Goal: Check status: Check status

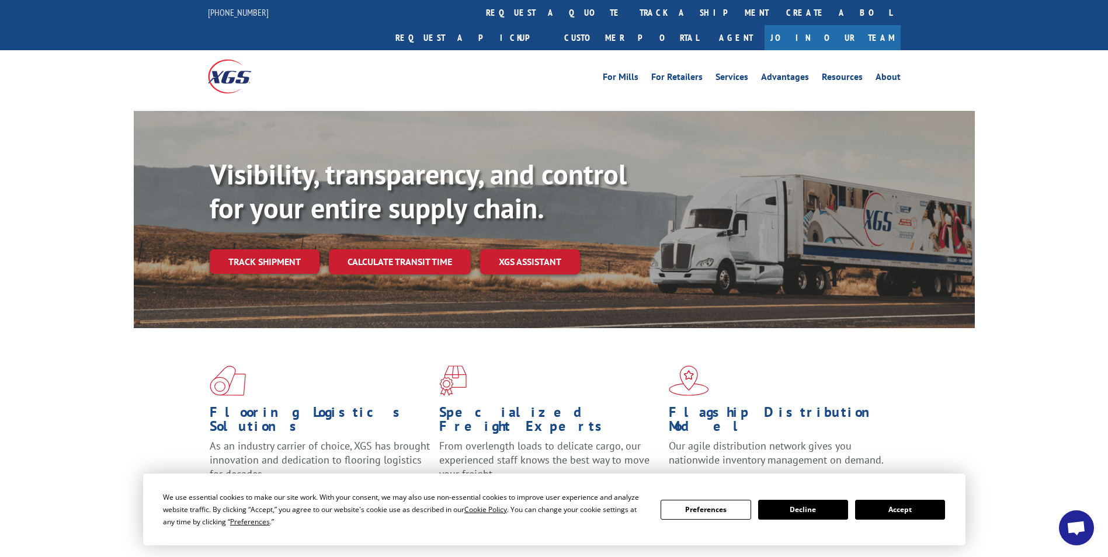
drag, startPoint x: 523, startPoint y: 12, endPoint x: 518, endPoint y: 17, distance: 7.0
click at [631, 12] on link "track a shipment" at bounding box center [704, 12] width 147 height 25
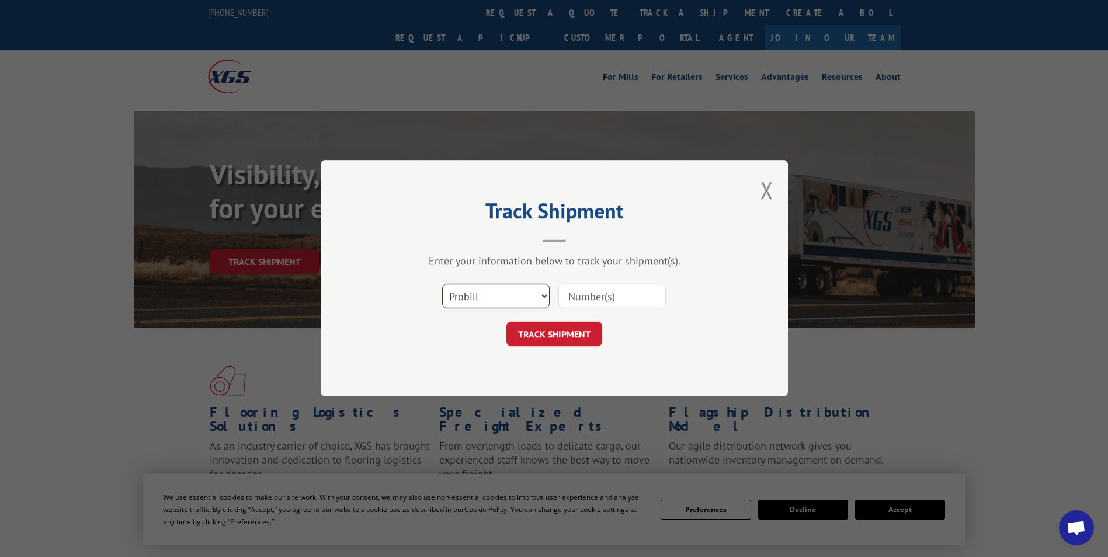
click at [464, 299] on select "Select category... Probill BOL PO" at bounding box center [495, 296] width 107 height 25
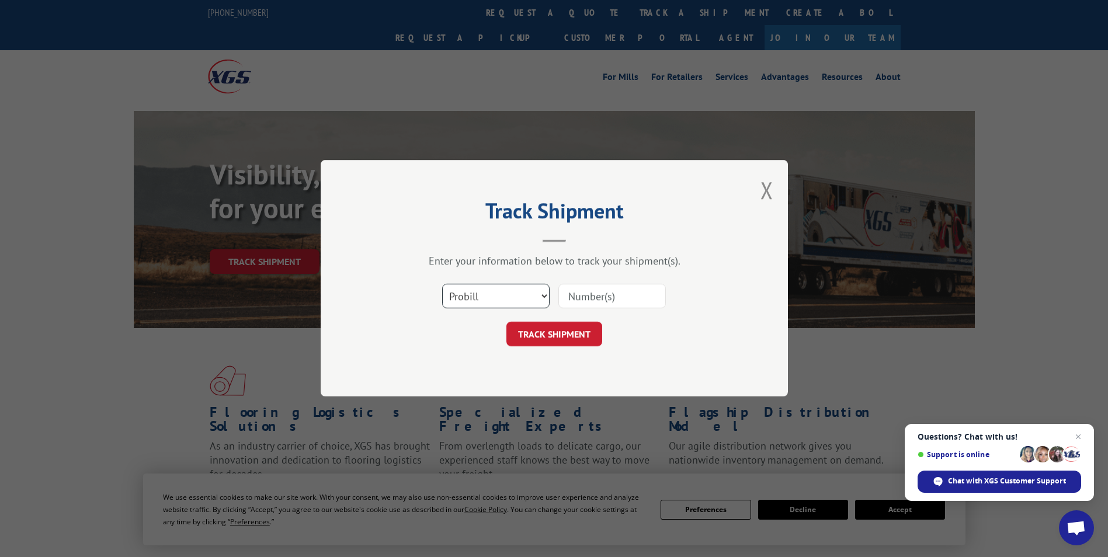
select select "bol"
click at [442, 284] on select "Select category... Probill BOL PO" at bounding box center [495, 296] width 107 height 25
click at [570, 292] on input at bounding box center [611, 296] width 107 height 25
paste input "5530895"
type input "5530895"
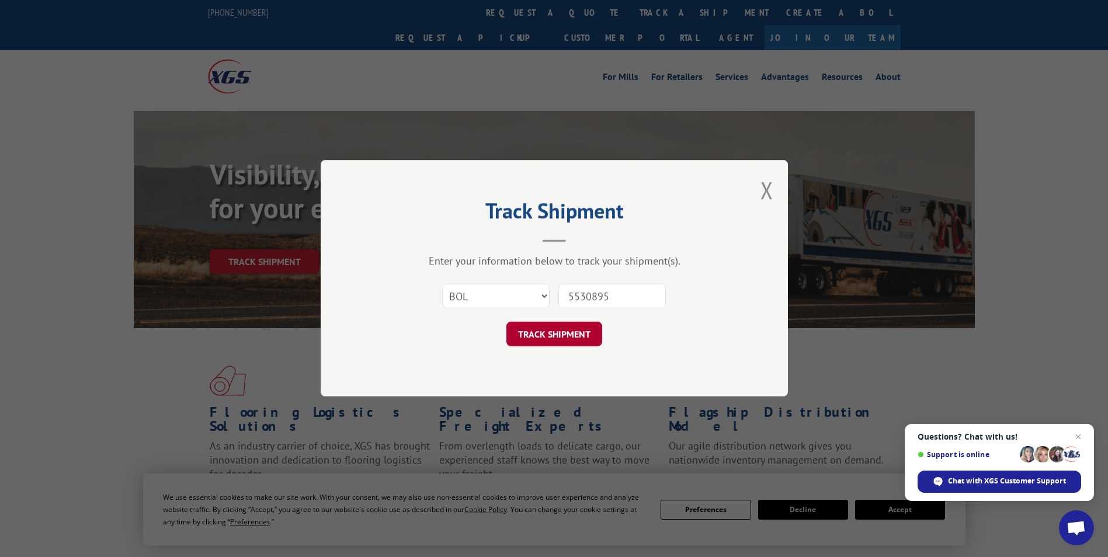
click at [542, 330] on button "TRACK SHIPMENT" at bounding box center [554, 334] width 96 height 25
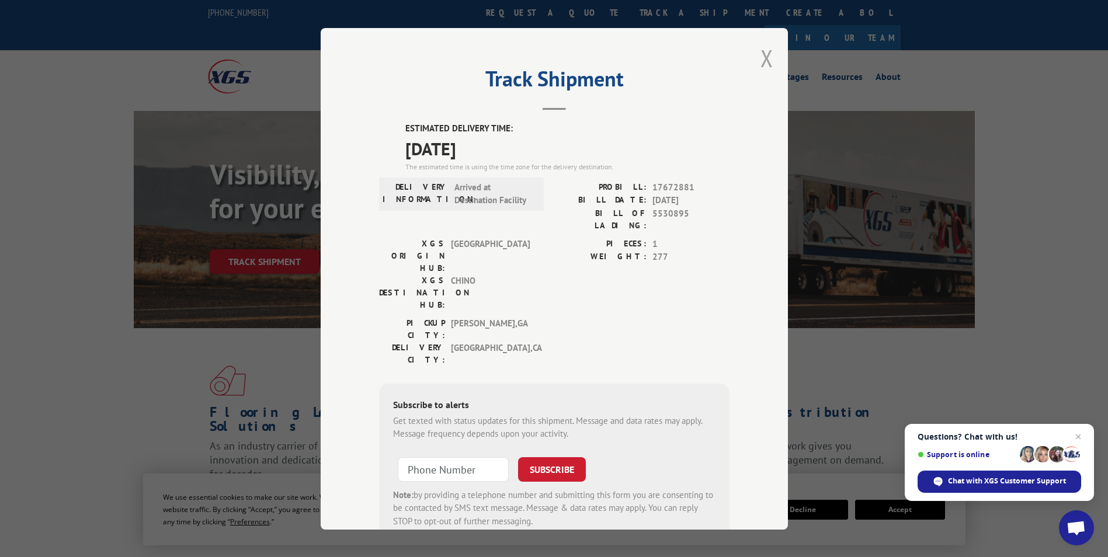
click at [762, 54] on button "Close modal" at bounding box center [767, 58] width 13 height 31
